Goal: Task Accomplishment & Management: Manage account settings

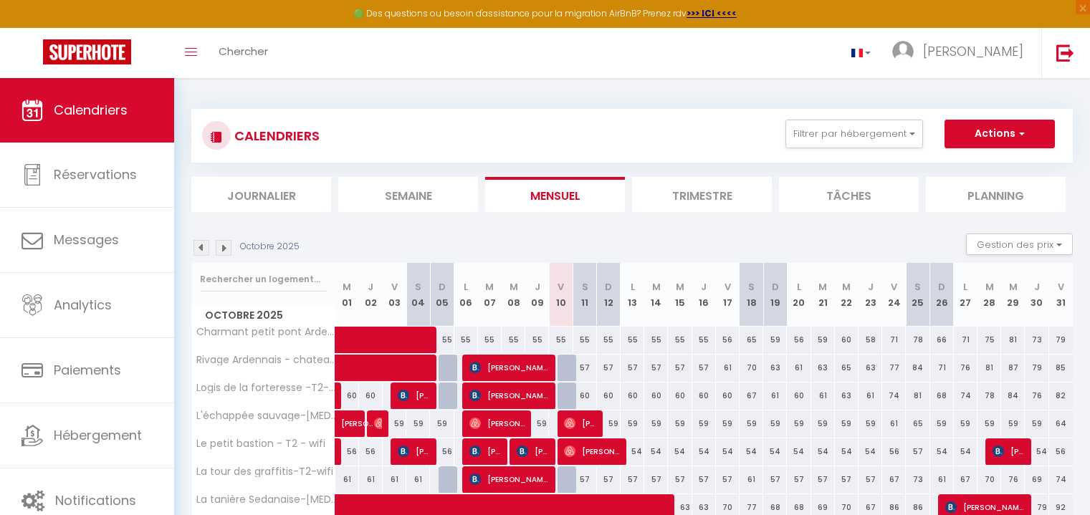
scroll to position [92, 0]
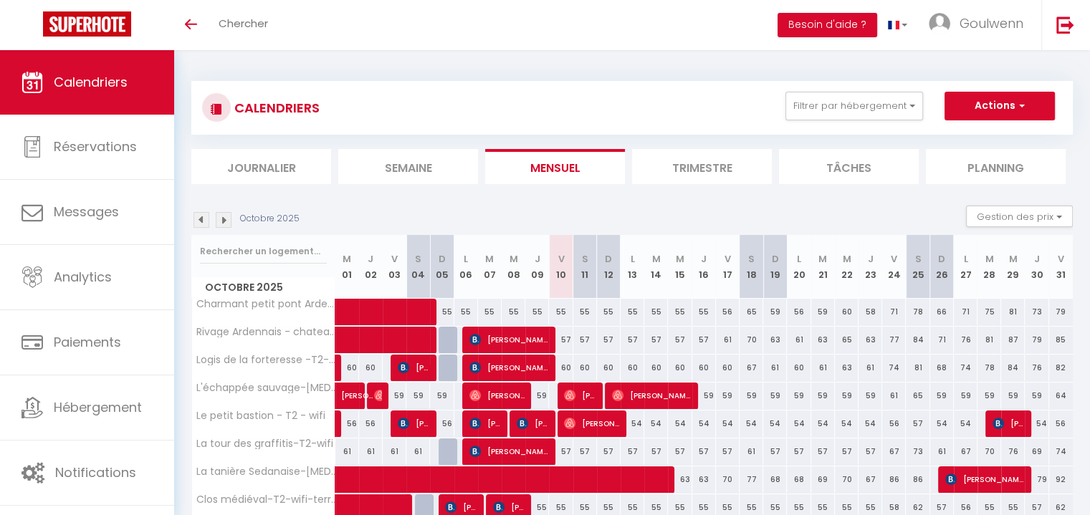
scroll to position [64, 0]
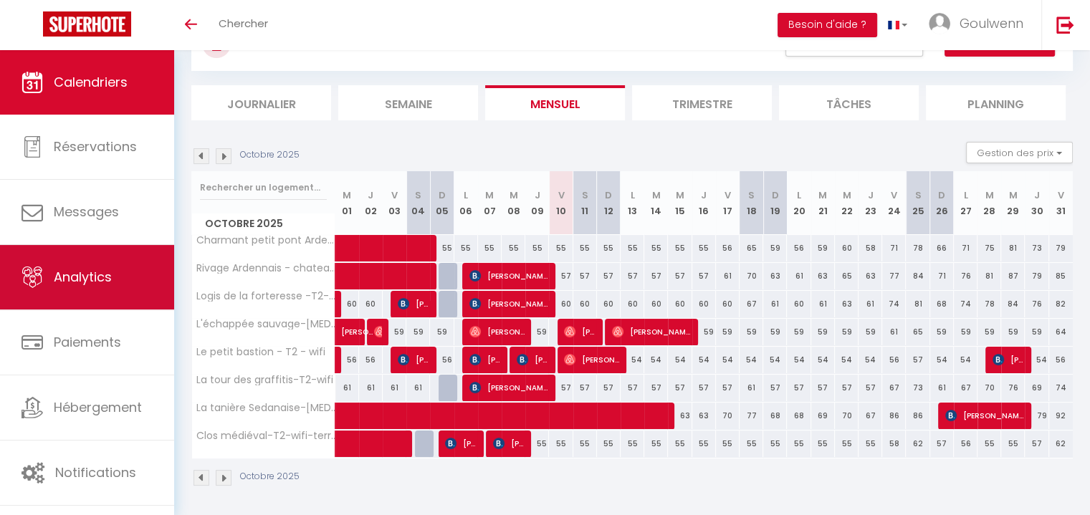
click at [108, 286] on link "Analytics" at bounding box center [87, 277] width 174 height 64
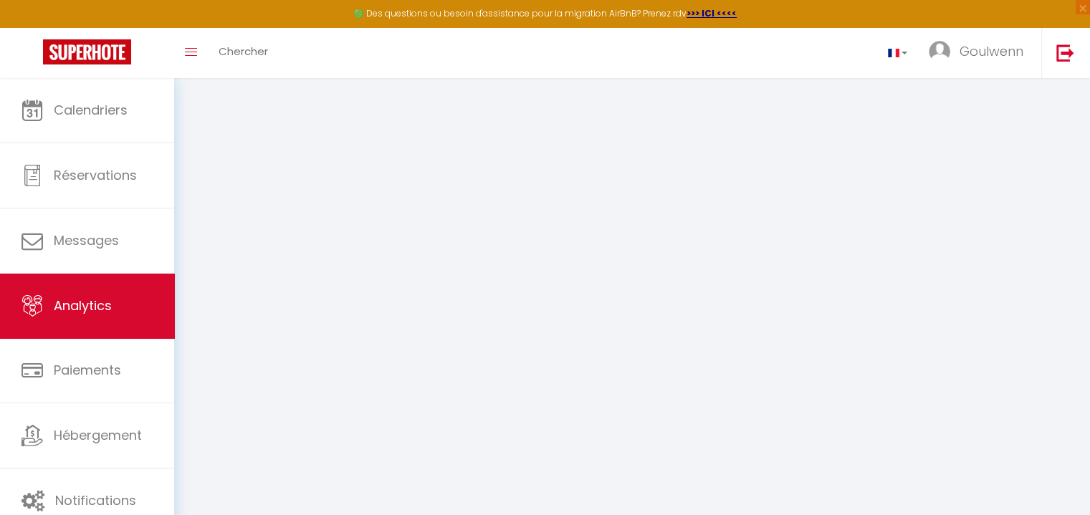
select select "2025"
select select "10"
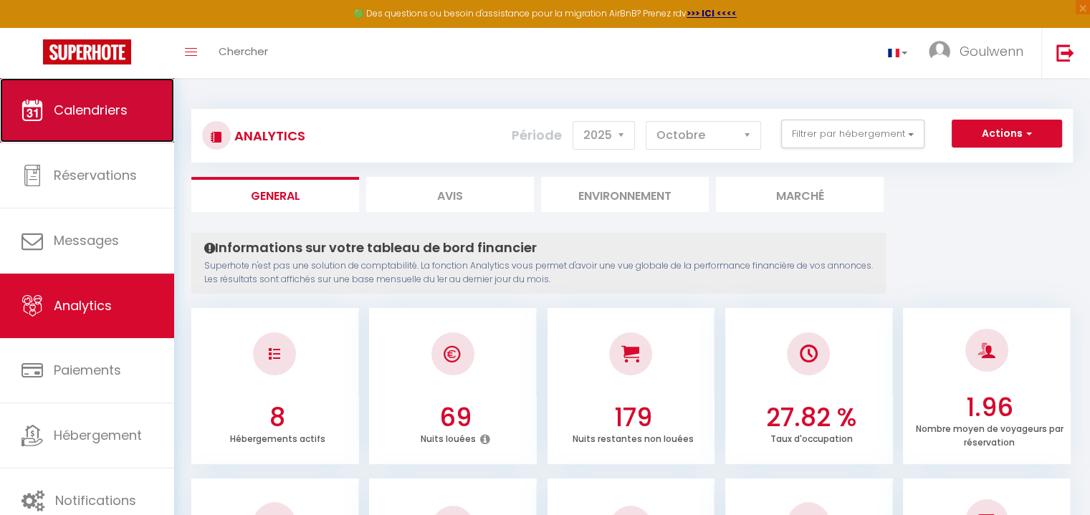
click at [140, 115] on link "Calendriers" at bounding box center [87, 110] width 174 height 64
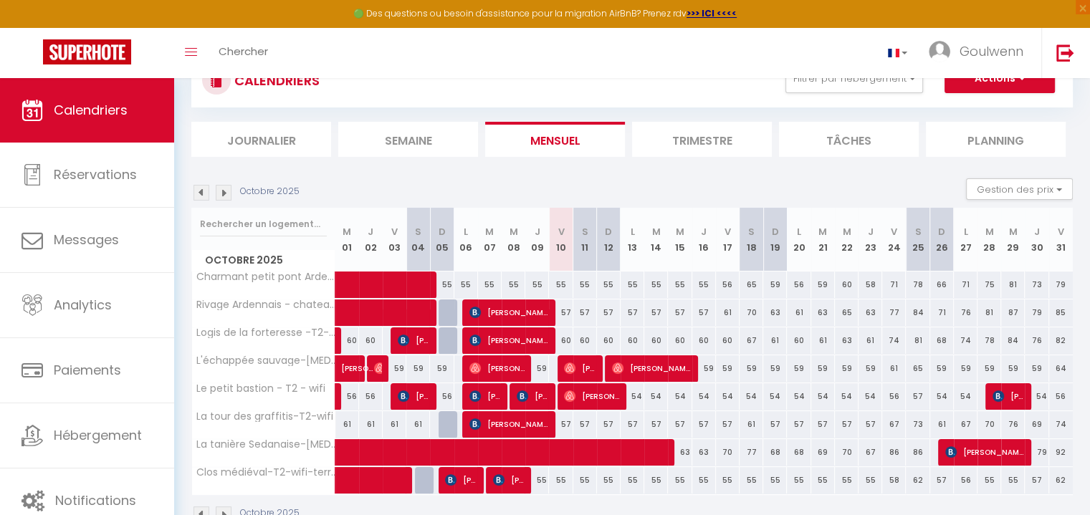
scroll to position [72, 0]
